Goal: Find specific page/section: Find specific page/section

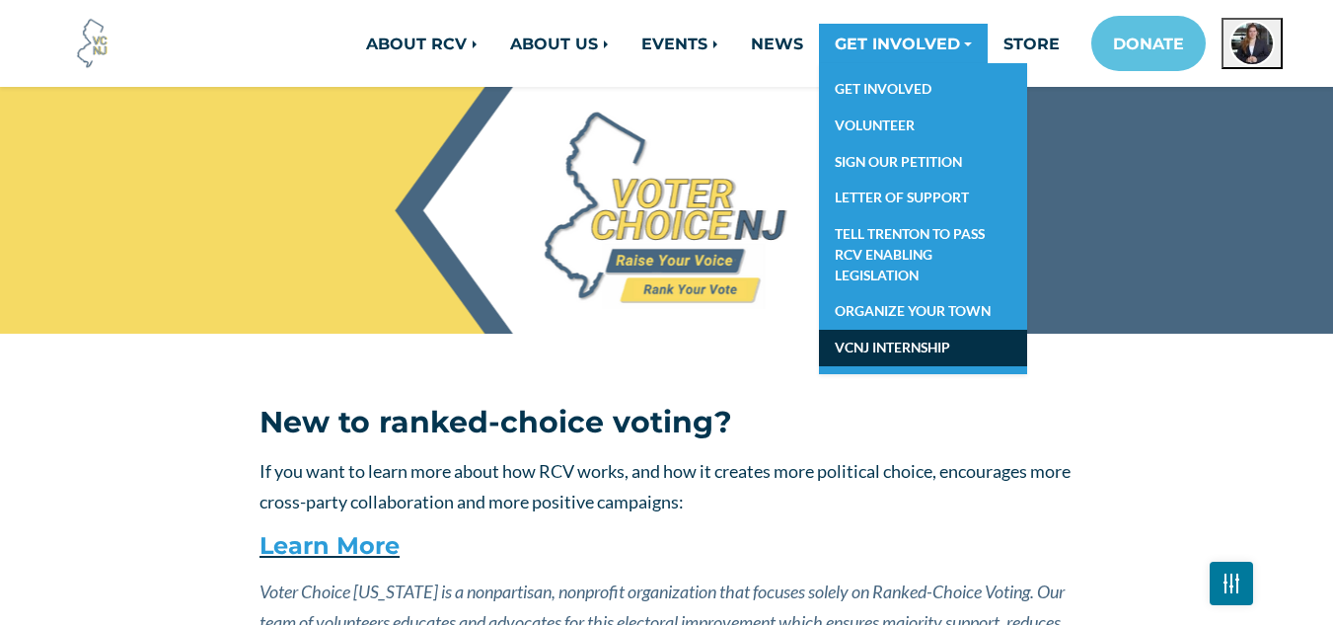
click at [884, 349] on link "VCNJ INTERNSHIP" at bounding box center [923, 348] width 208 height 37
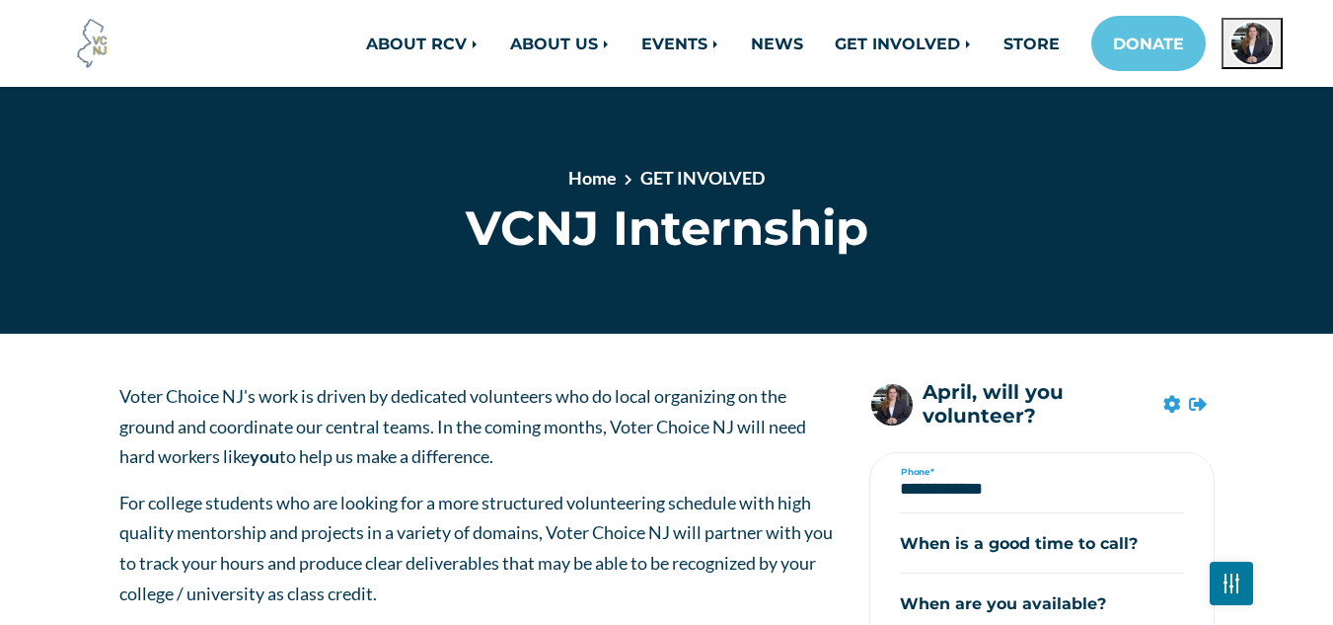
click at [291, 205] on h1 "VCNJ Internship" at bounding box center [666, 227] width 814 height 57
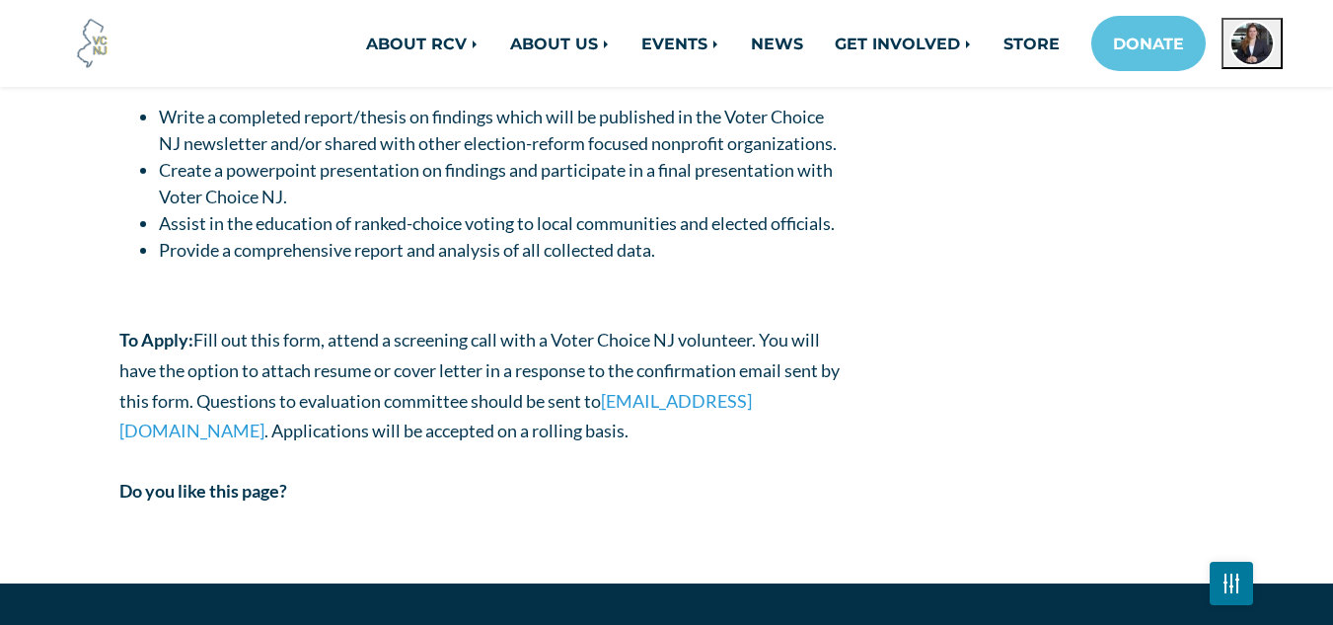
scroll to position [2842, 0]
